Goal: Book appointment/travel/reservation

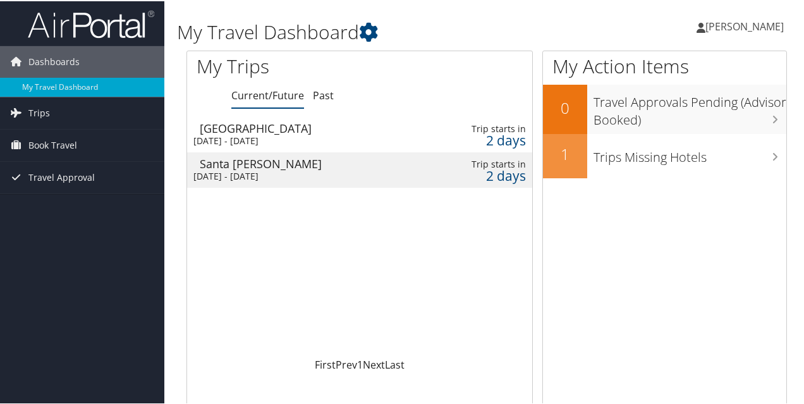
click at [238, 171] on div "[DATE] - [DATE]" at bounding box center [298, 174] width 210 height 11
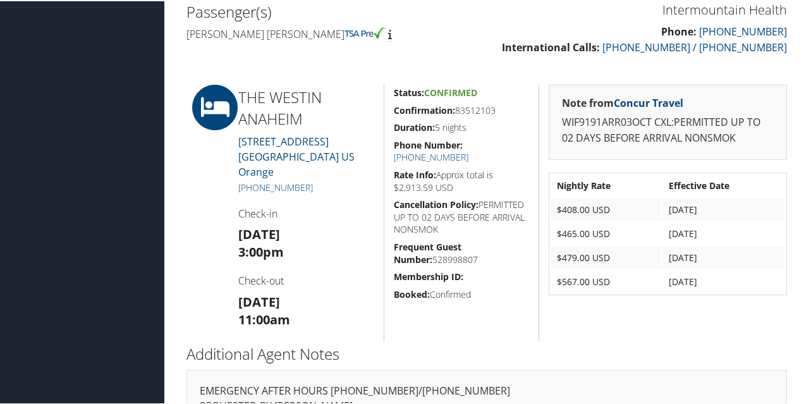
scroll to position [461, 0]
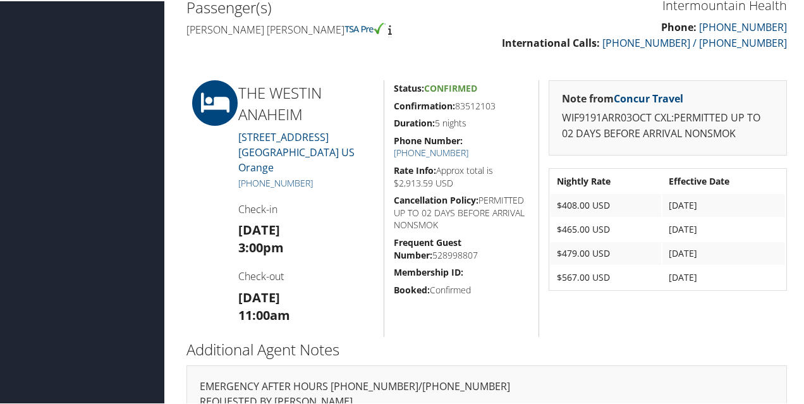
click at [66, 127] on div "Dashboards My Travel Dashboard Trips Current/Future Trips Past Trips Trips Miss…" at bounding box center [404, 9] width 809 height 941
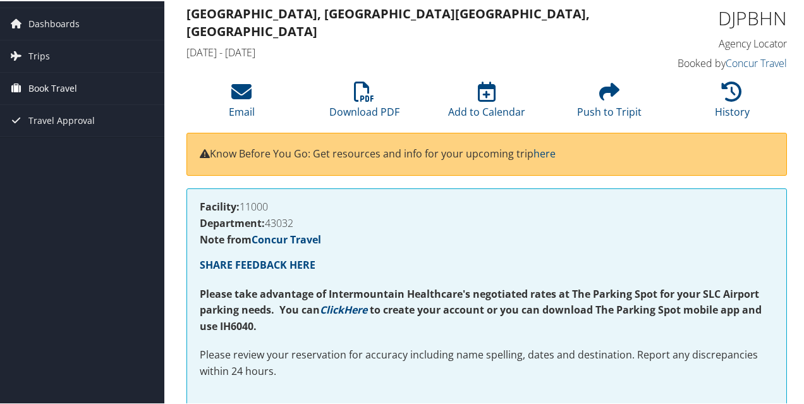
scroll to position [0, 0]
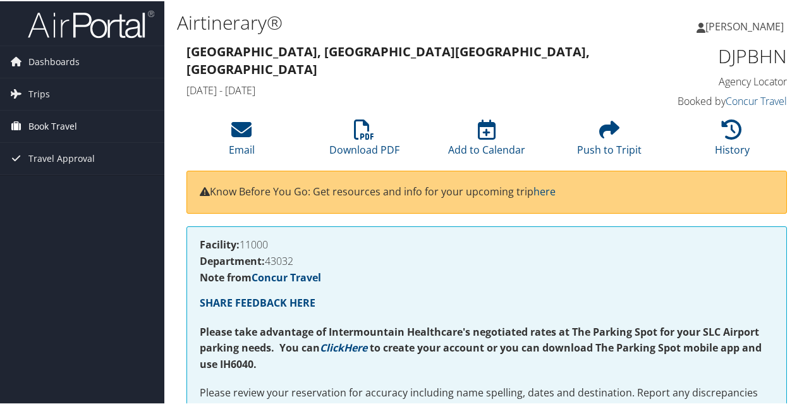
click at [42, 125] on span "Book Travel" at bounding box center [52, 125] width 49 height 32
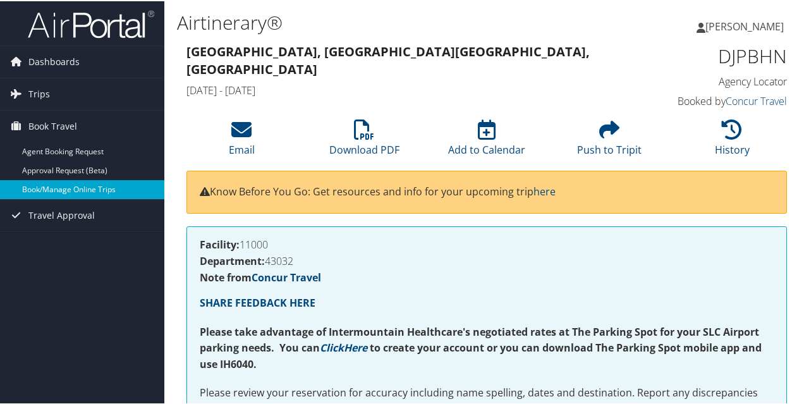
click at [52, 185] on link "Book/Manage Online Trips" at bounding box center [82, 188] width 164 height 19
